Goal: Task Accomplishment & Management: Use online tool/utility

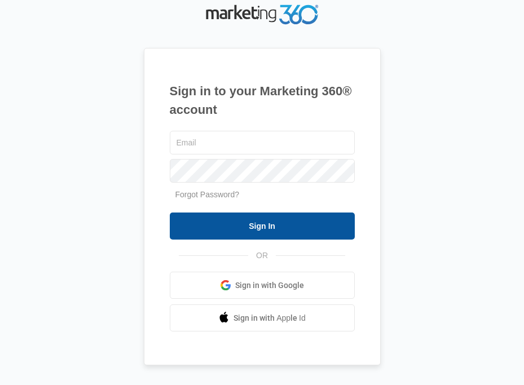
type input "[EMAIL_ADDRESS][DOMAIN_NAME]"
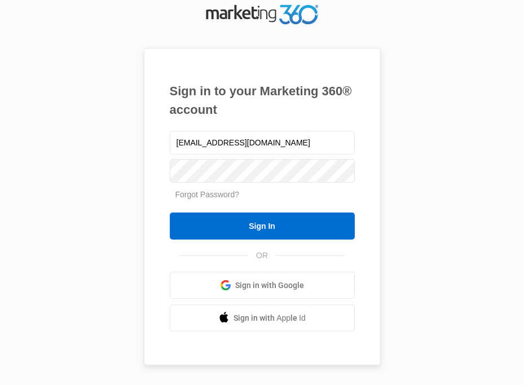
drag, startPoint x: 276, startPoint y: 223, endPoint x: 285, endPoint y: 204, distance: 20.4
click at [276, 223] on input "Sign In" at bounding box center [262, 226] width 185 height 27
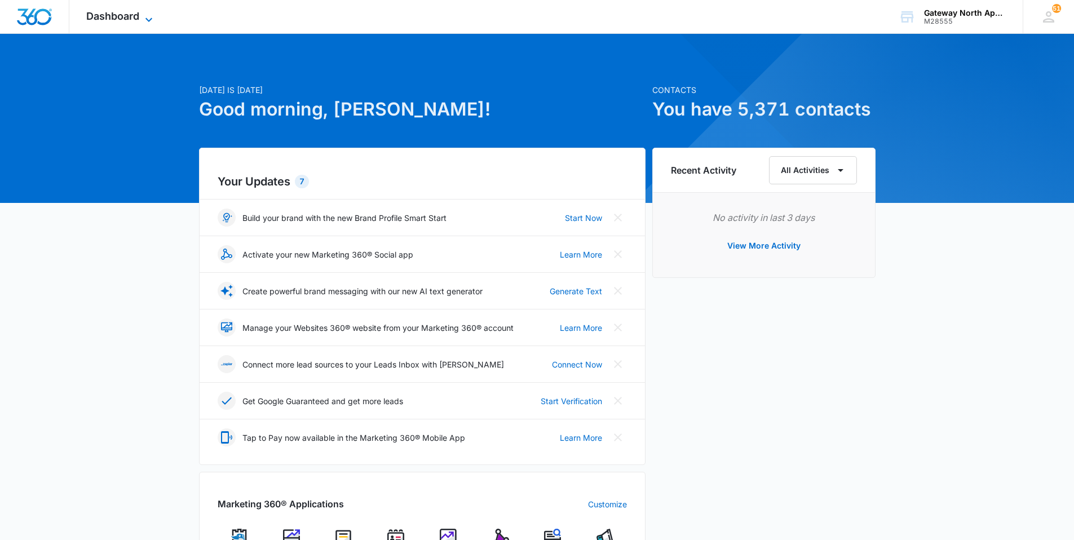
click at [143, 13] on icon at bounding box center [149, 20] width 14 height 14
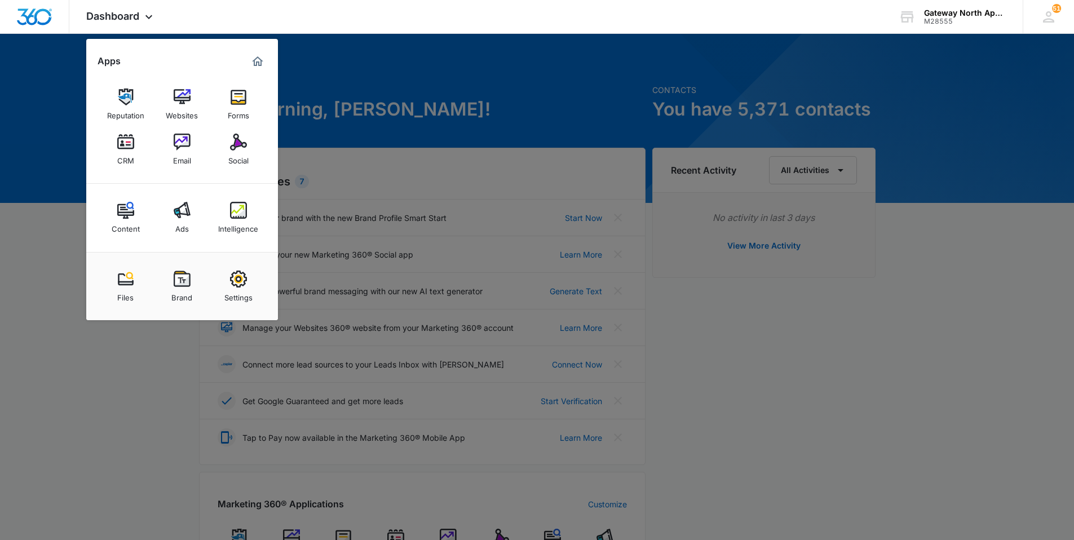
click at [108, 148] on link "CRM" at bounding box center [125, 149] width 43 height 43
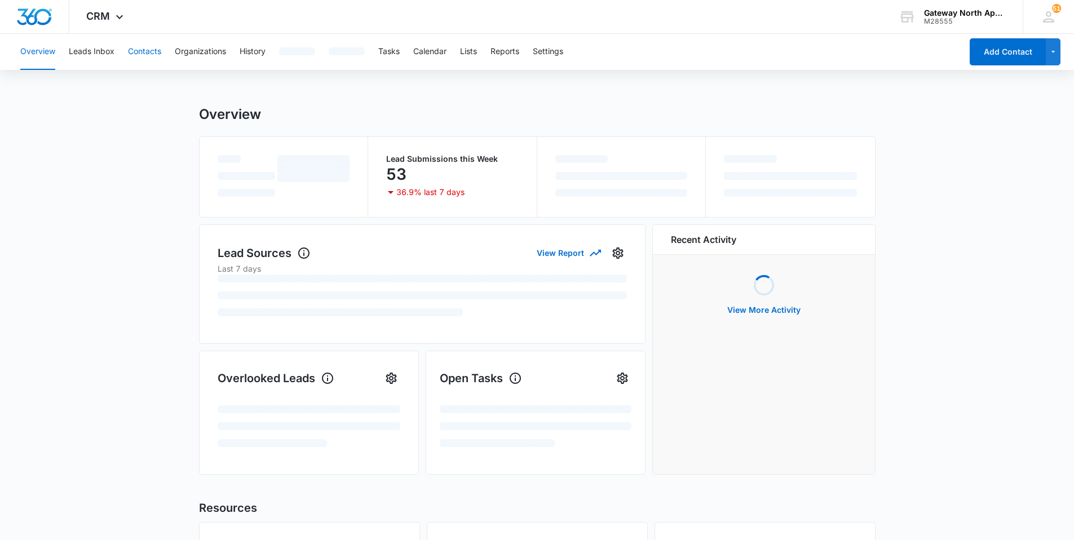
click at [151, 47] on button "Contacts" at bounding box center [144, 52] width 33 height 36
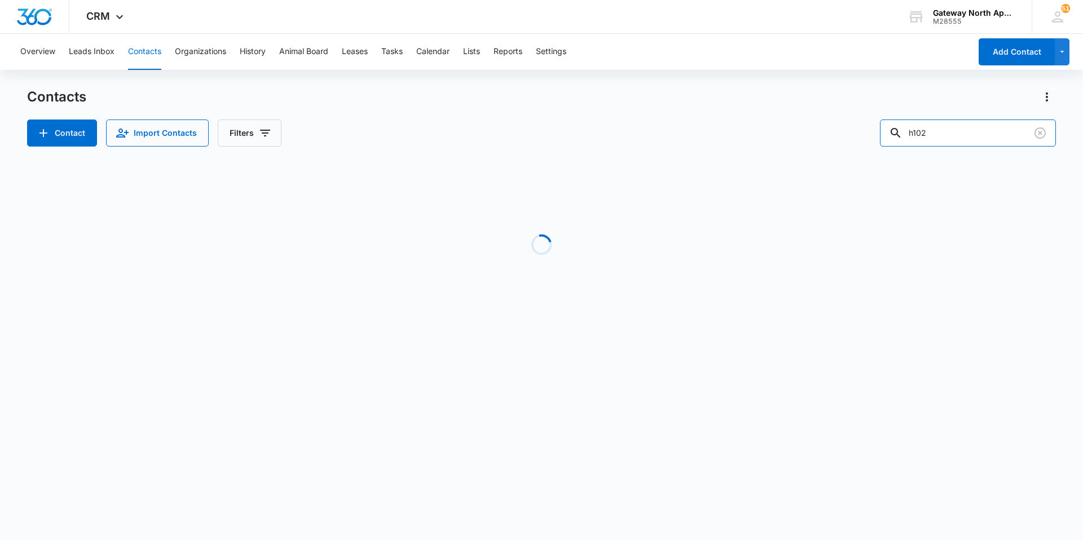
drag, startPoint x: 871, startPoint y: 131, endPoint x: 742, endPoint y: 141, distance: 130.1
click at [523, 136] on div "Contact Import Contacts Filters h102" at bounding box center [541, 133] width 1029 height 27
type input "g102"
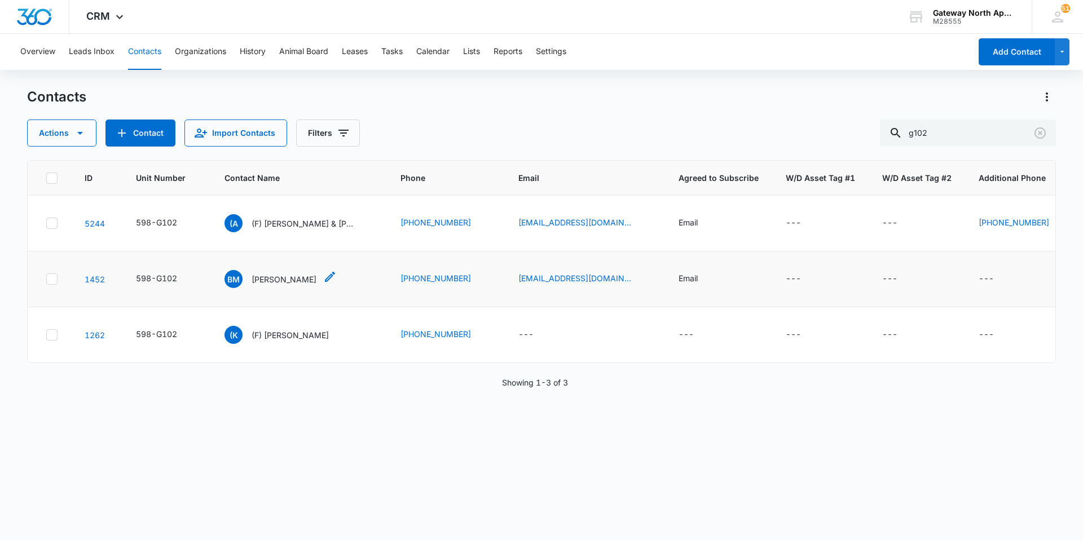
click at [289, 278] on p "[PERSON_NAME]" at bounding box center [284, 280] width 65 height 12
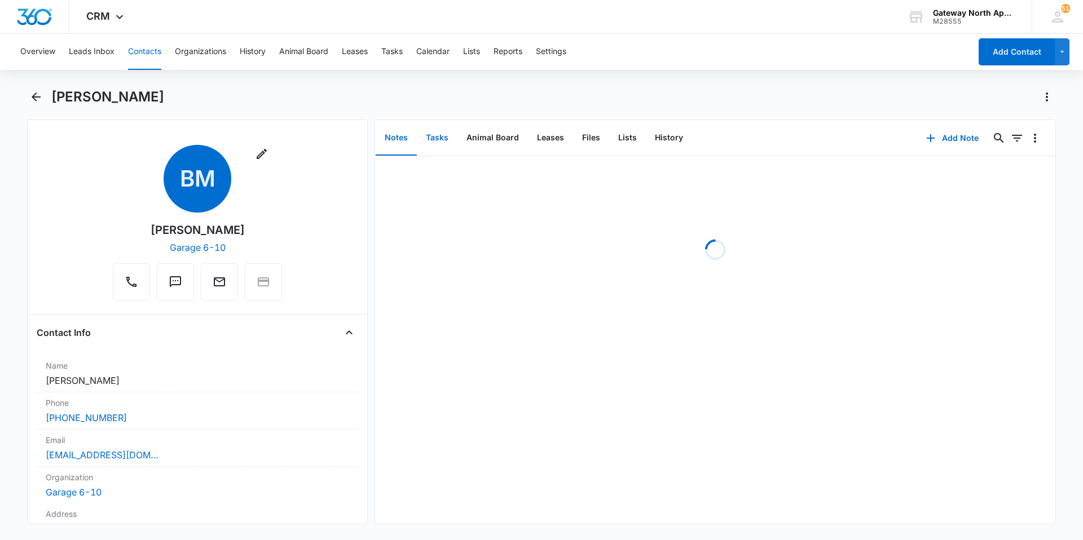
click at [437, 138] on button "Tasks" at bounding box center [437, 138] width 41 height 35
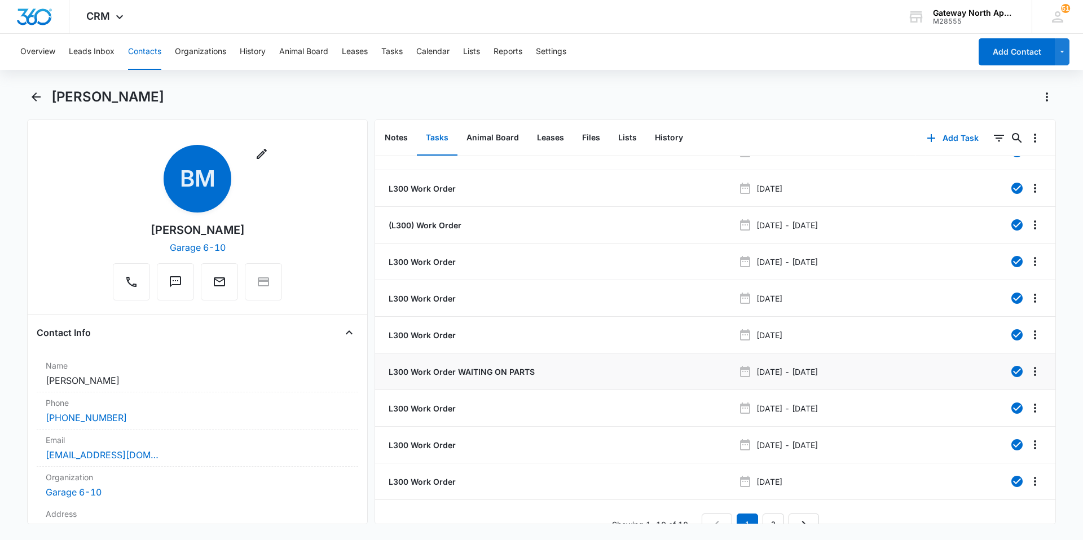
scroll to position [42, 0]
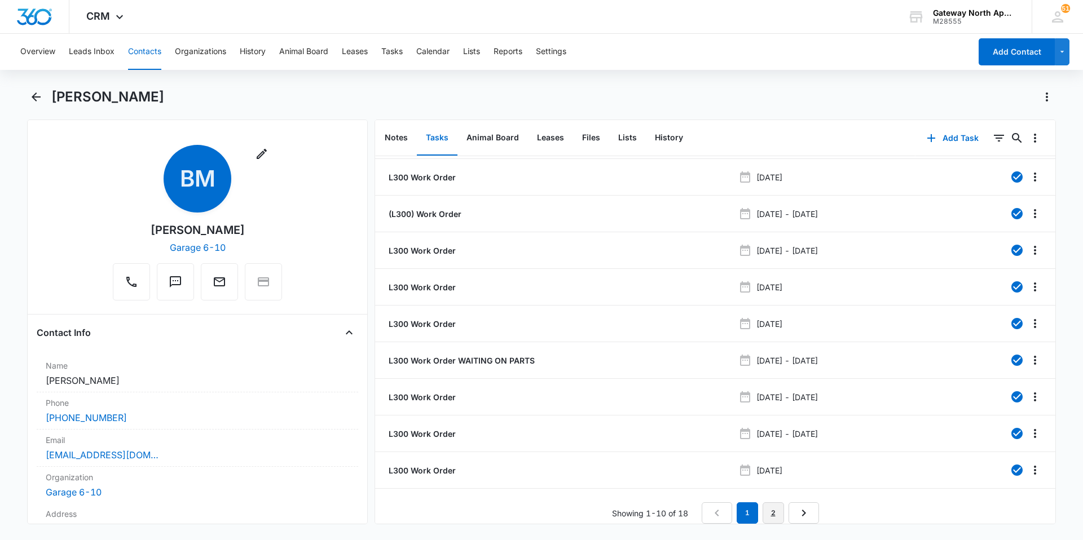
click at [523, 362] on link "2" at bounding box center [773, 513] width 21 height 21
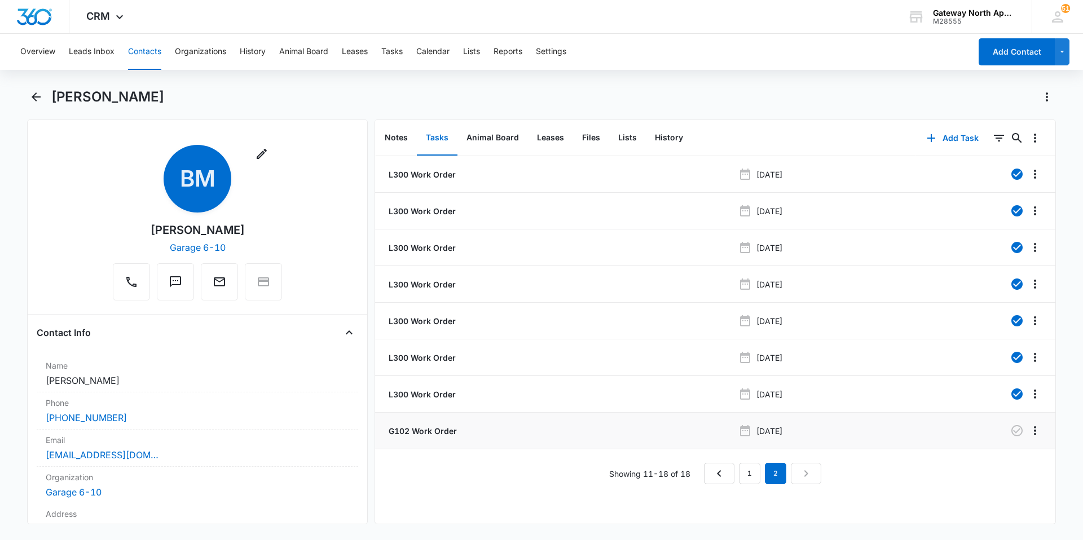
click at [456, 362] on p "G102 Work Order" at bounding box center [421, 431] width 71 height 12
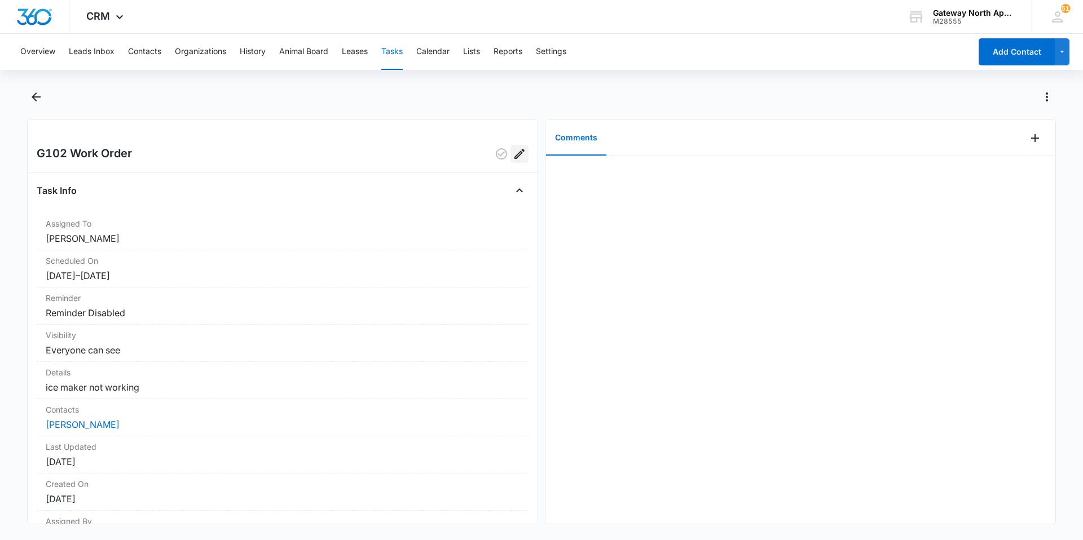
click at [514, 153] on icon "Edit" at bounding box center [520, 154] width 14 height 14
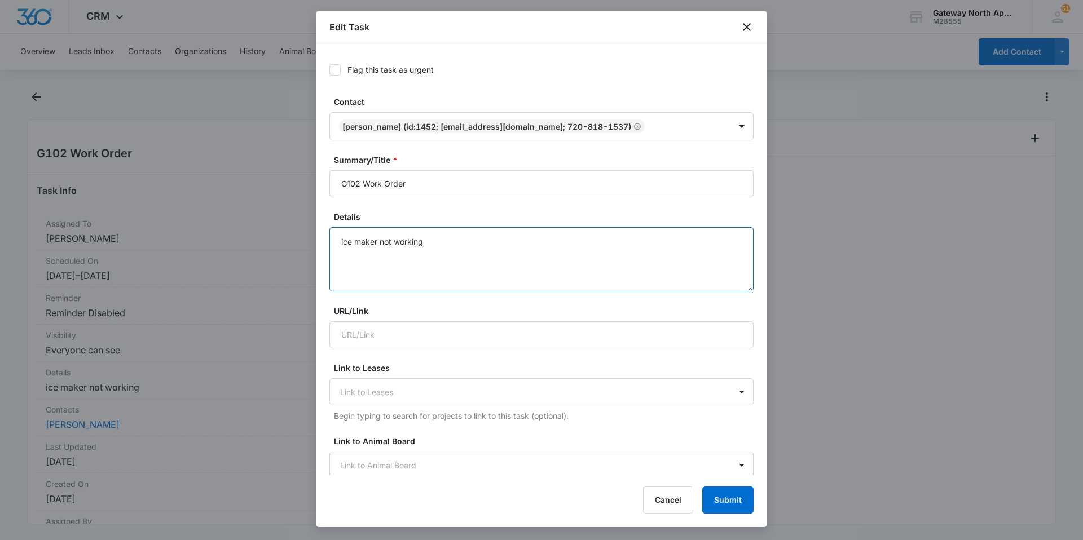
click at [472, 240] on textarea "ice maker not working" at bounding box center [541, 259] width 424 height 64
type textarea "-ice maker not working -patio screen door doesnt lock"
click at [523, 362] on button "Submit" at bounding box center [727, 500] width 51 height 27
